Goal: Communication & Community: Connect with others

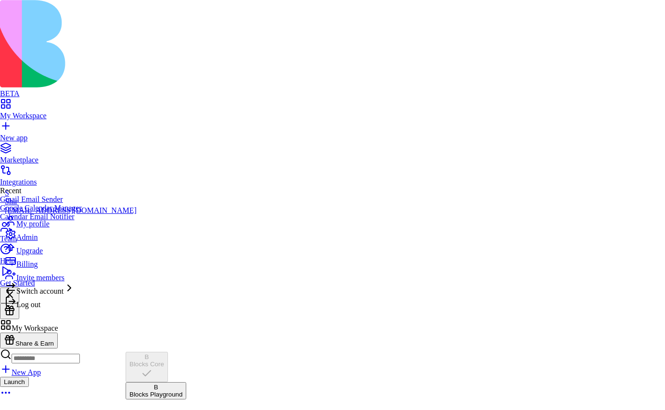
click at [180, 384] on div "B Blocks Playground" at bounding box center [155, 391] width 53 height 14
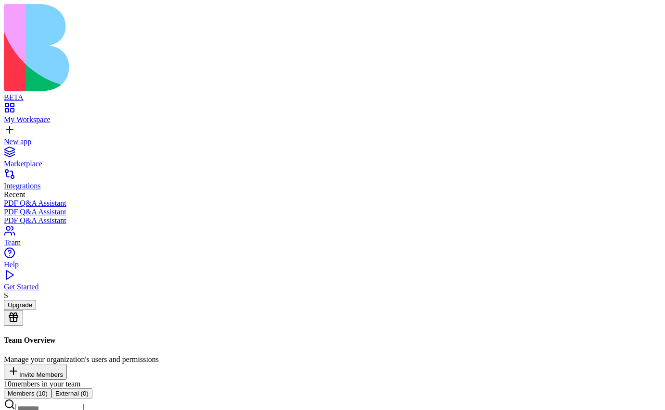
click at [67, 364] on button "Invite Members" at bounding box center [35, 372] width 63 height 16
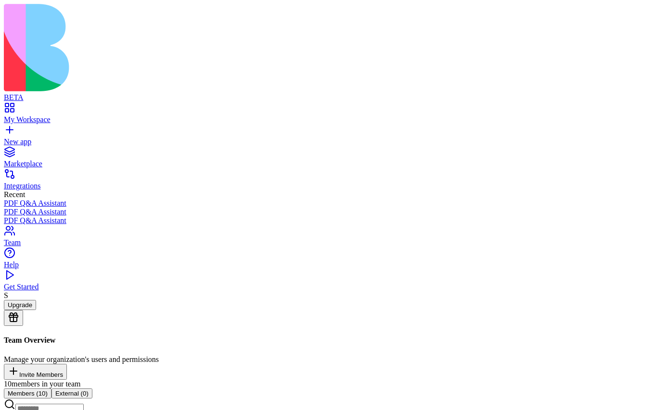
click at [50, 115] on div "My Workspace" at bounding box center [332, 119] width 657 height 9
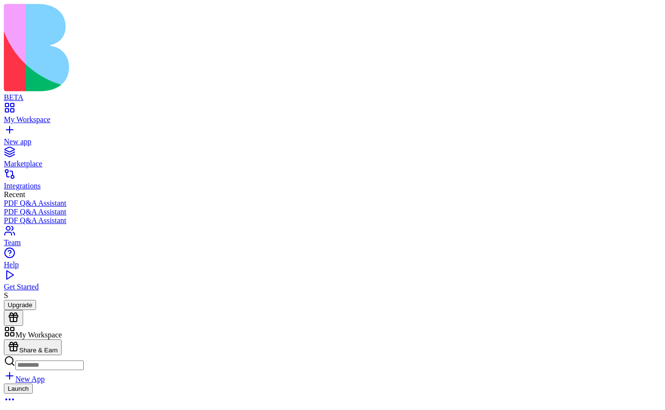
click at [33, 384] on button "Launch" at bounding box center [18, 389] width 29 height 10
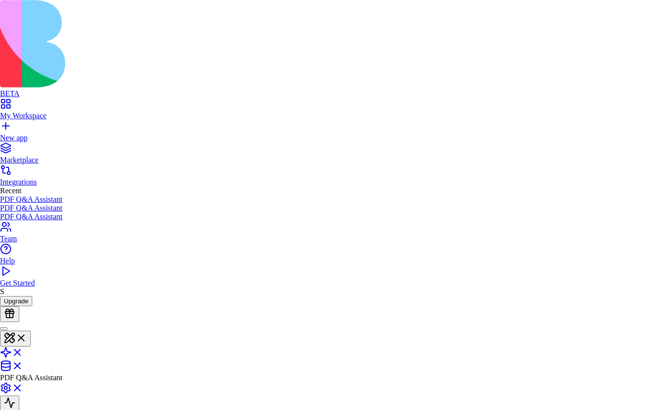
type input "********"
click at [254, 248] on span "marina+3" at bounding box center [239, 252] width 29 height 8
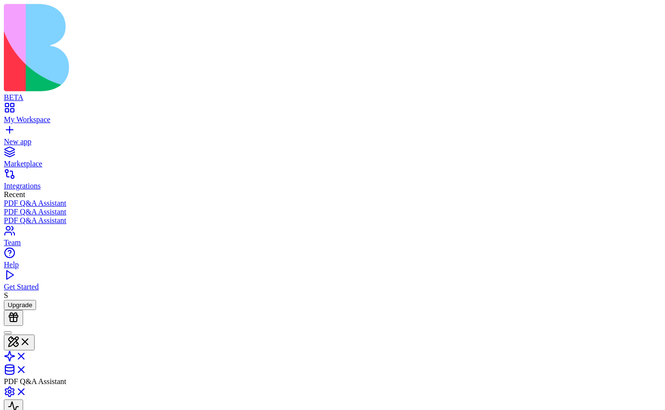
click at [42, 115] on div "My Workspace" at bounding box center [332, 119] width 657 height 9
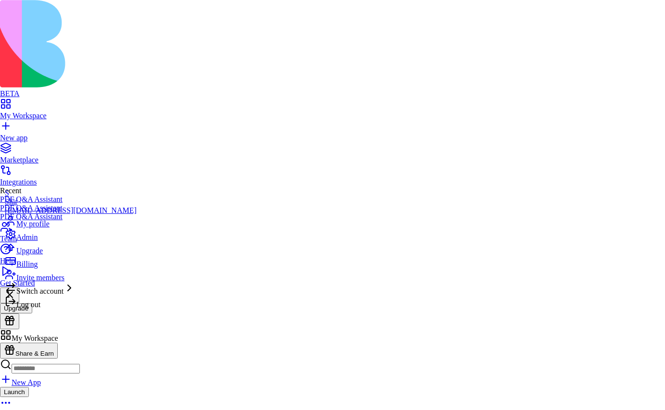
click at [38, 241] on span "Admin" at bounding box center [26, 237] width 21 height 8
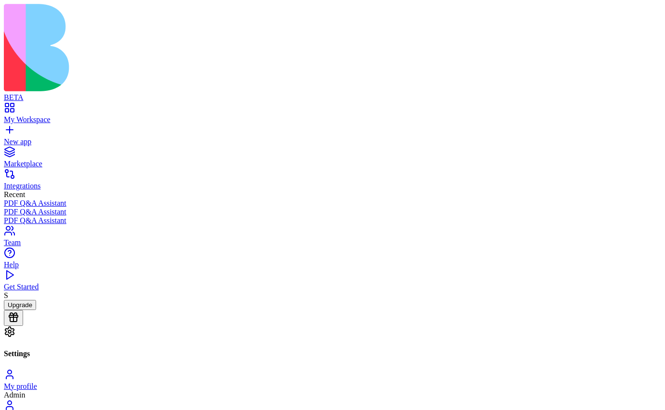
click at [48, 247] on div "Team" at bounding box center [332, 243] width 657 height 9
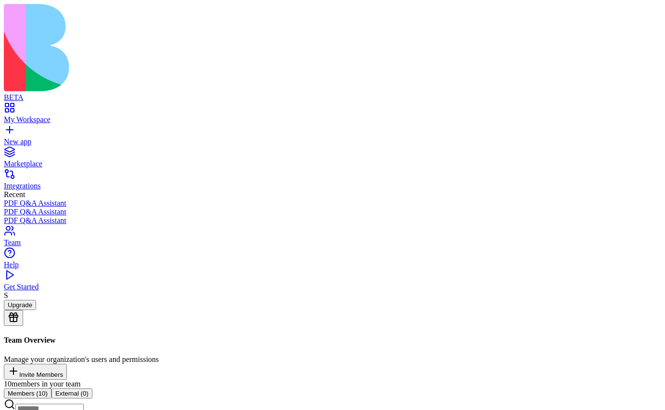
click at [67, 364] on button "Invite Members" at bounding box center [35, 372] width 63 height 16
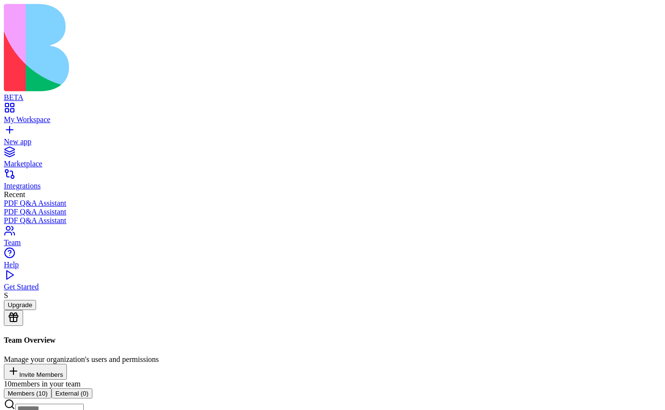
click at [58, 115] on div "My Workspace" at bounding box center [332, 119] width 657 height 9
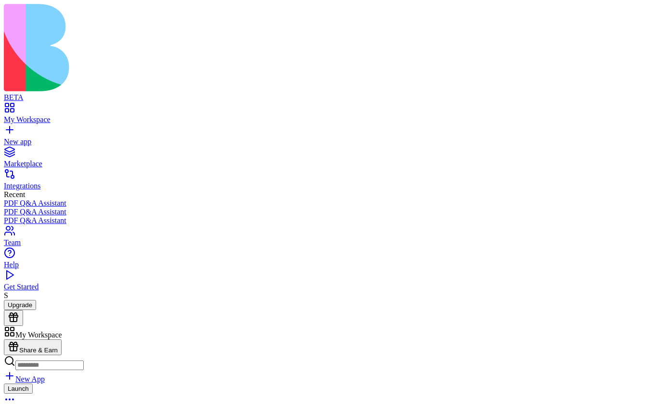
click at [33, 384] on button "Launch" at bounding box center [18, 389] width 29 height 10
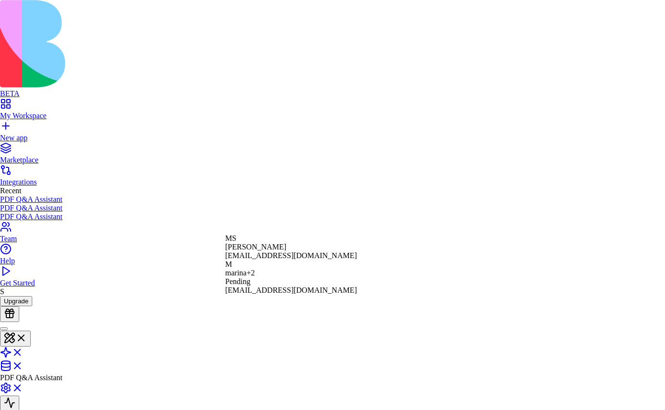
type input "*"
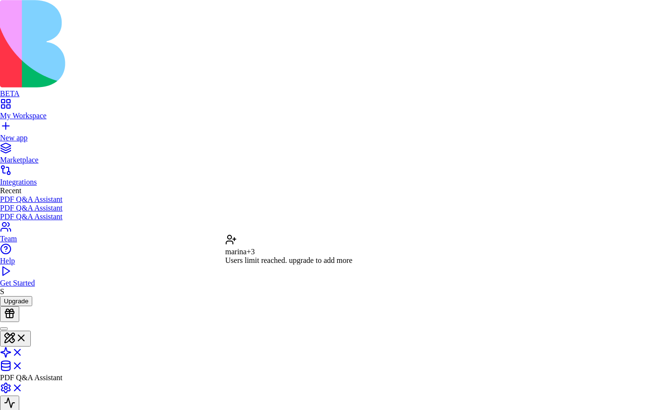
type input "********"
click at [283, 256] on span "Currently not in your account" at bounding box center [270, 260] width 91 height 8
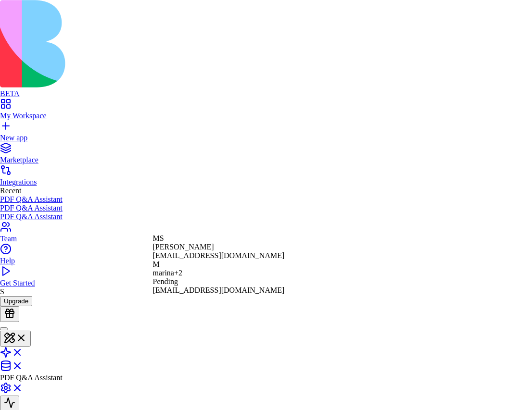
type input "*"
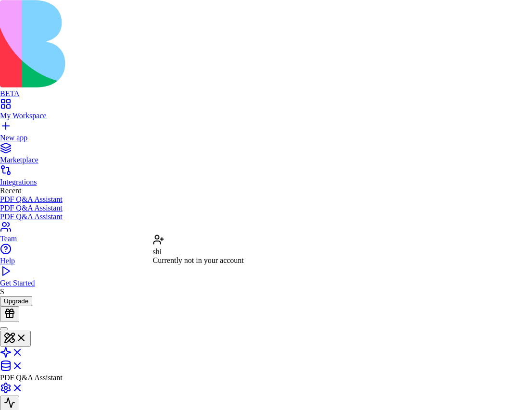
type input "*"
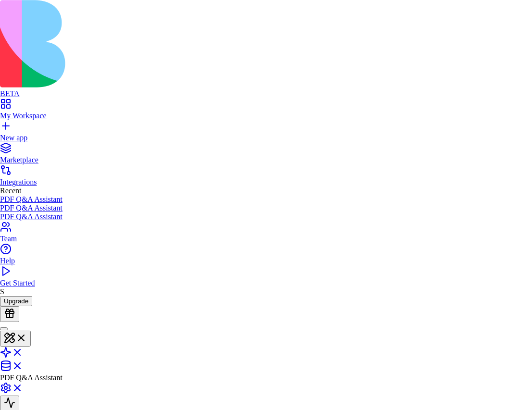
type input "**********"
click at [187, 248] on span "shir+1@blocks.diy" at bounding box center [219, 252] width 132 height 8
